Goal: Entertainment & Leisure: Consume media (video, audio)

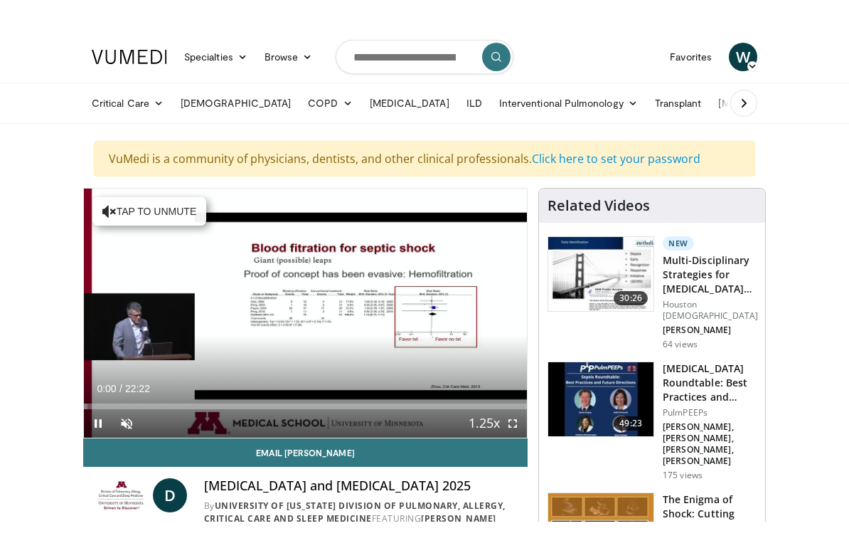
scroll to position [17, 0]
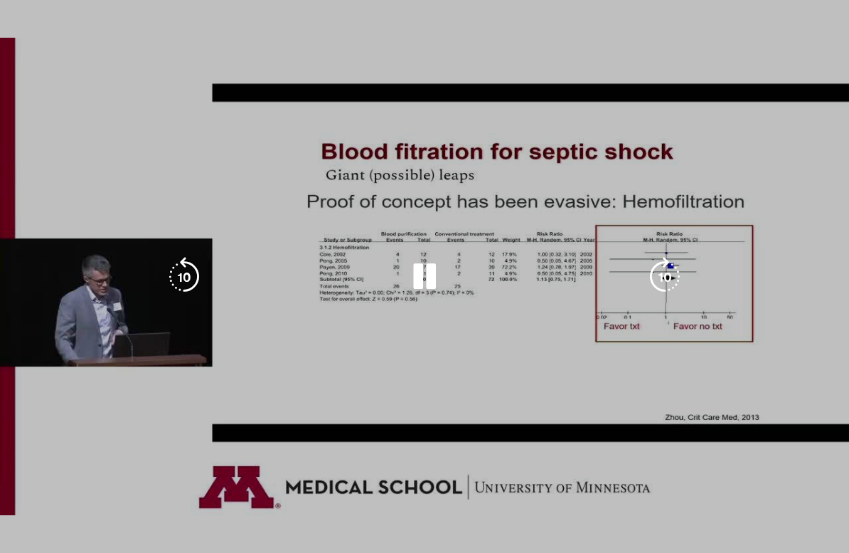
click at [438, 291] on icon "Video Player" at bounding box center [425, 277] width 40 height 40
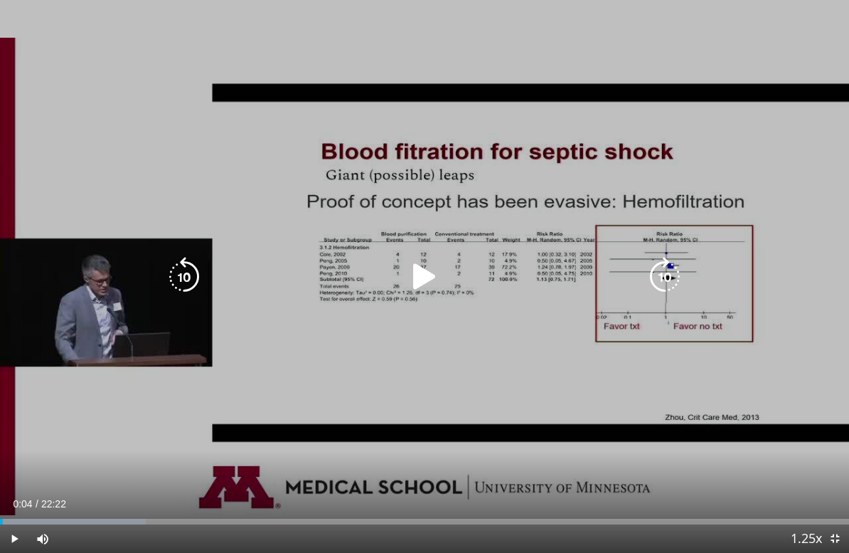
click at [440, 268] on icon "Video Player" at bounding box center [425, 277] width 40 height 40
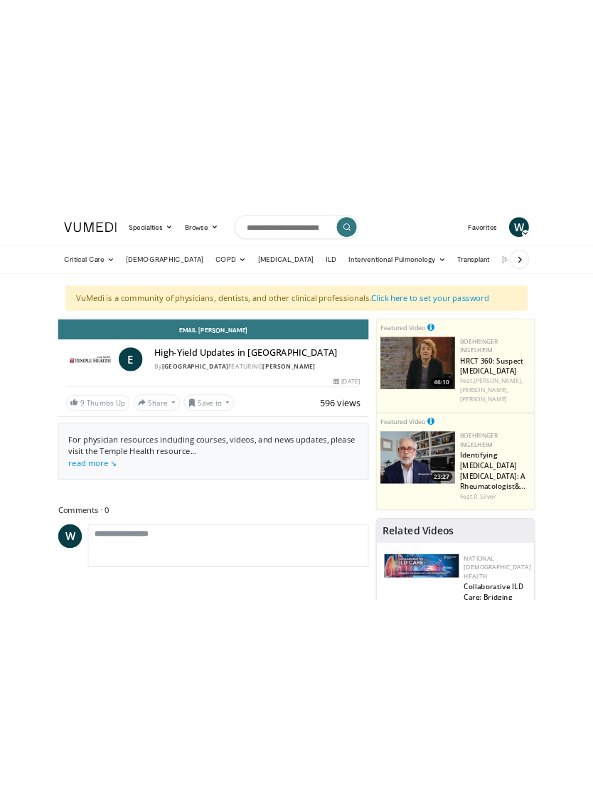
scroll to position [17, 0]
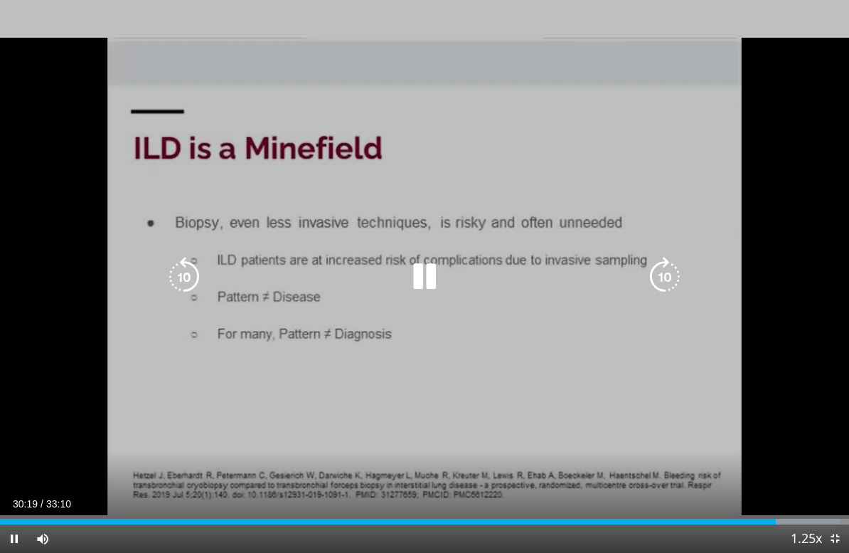
click at [841, 280] on div "10 seconds Tap to unmute" at bounding box center [424, 276] width 849 height 553
click at [430, 284] on icon "Video Player" at bounding box center [425, 277] width 40 height 40
